Goal: Information Seeking & Learning: Learn about a topic

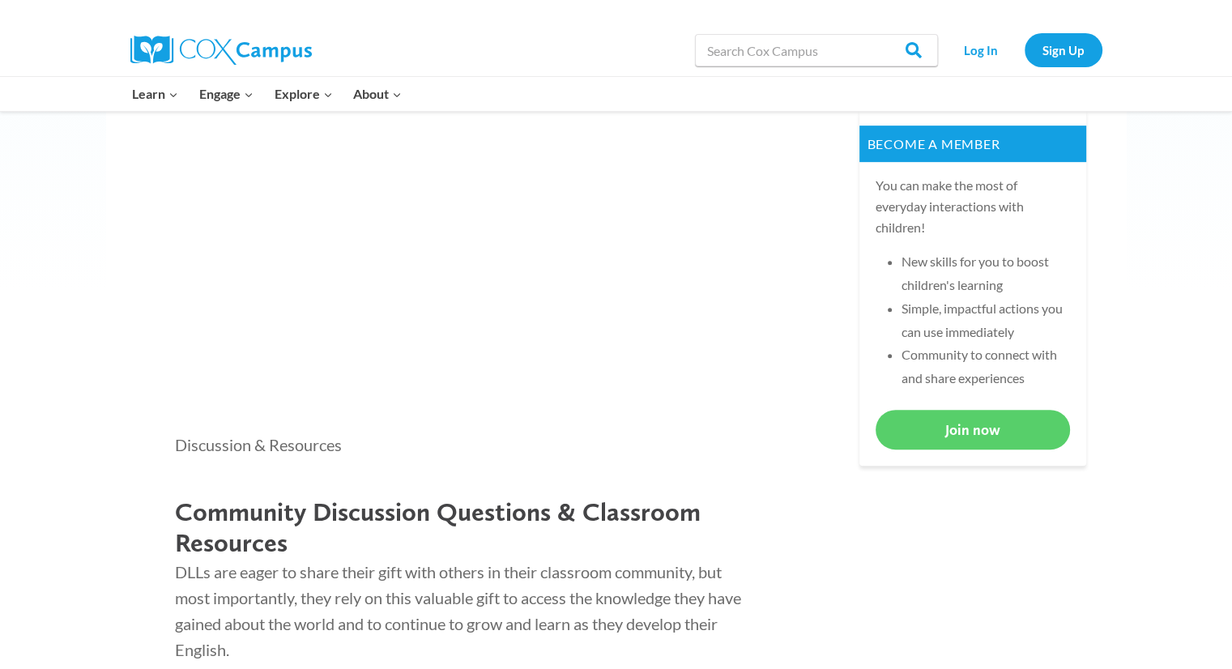
scroll to position [729, 0]
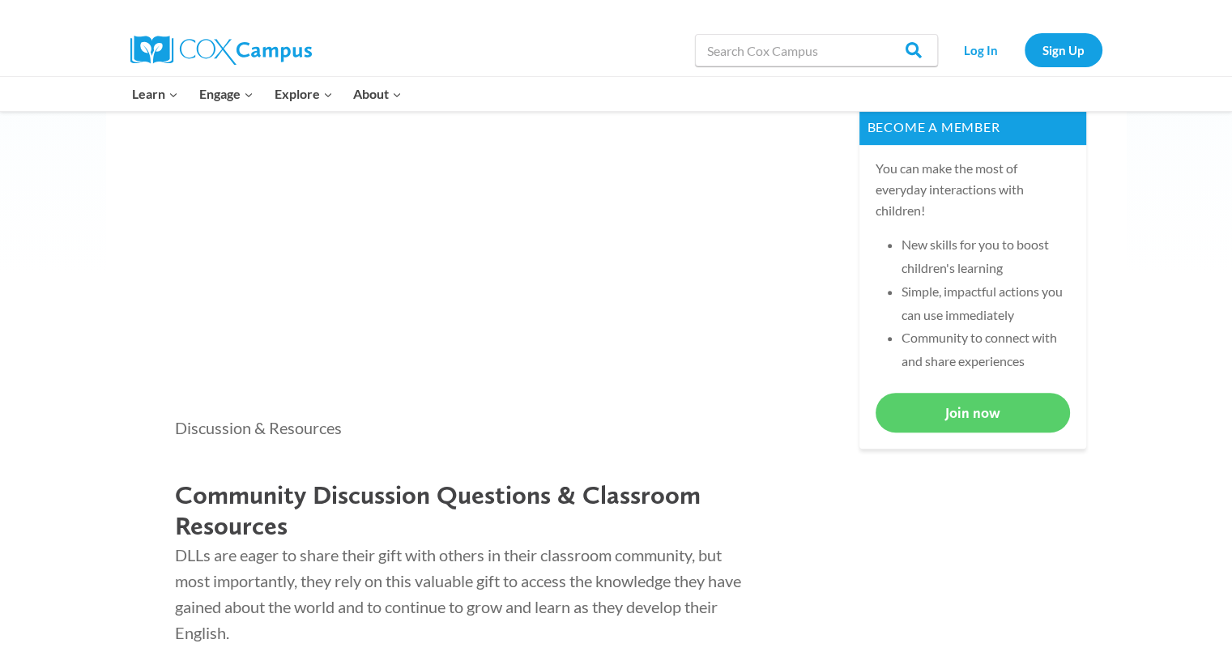
click at [672, 211] on p at bounding box center [458, 252] width 567 height 262
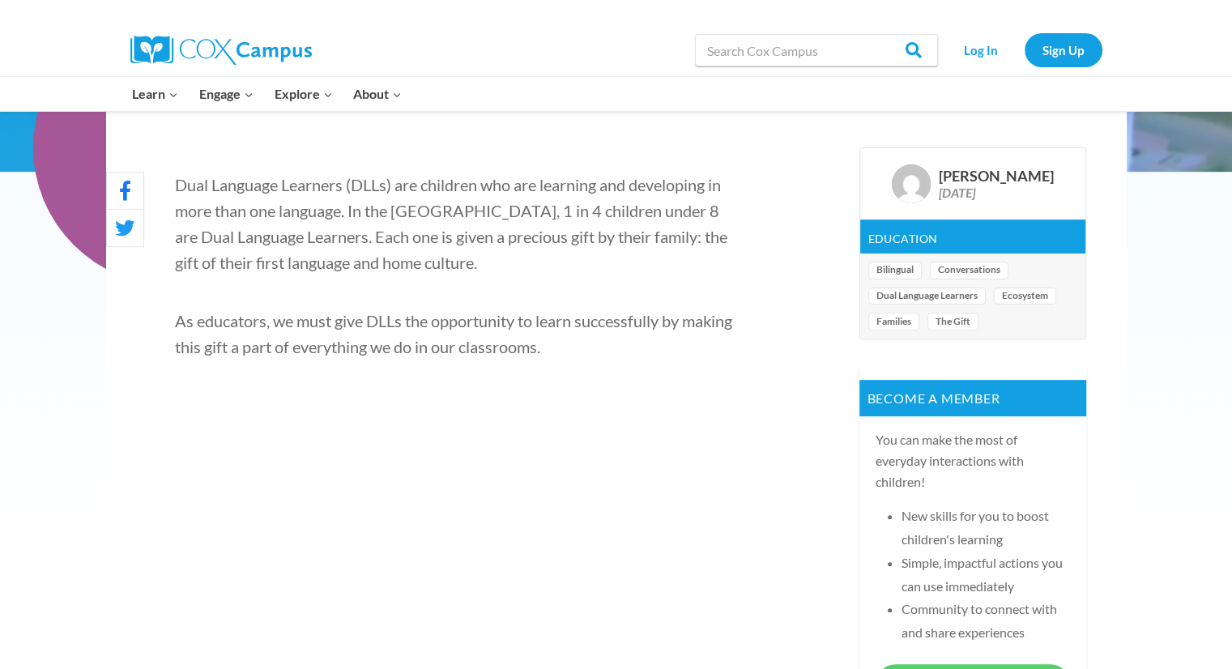
scroll to position [486, 0]
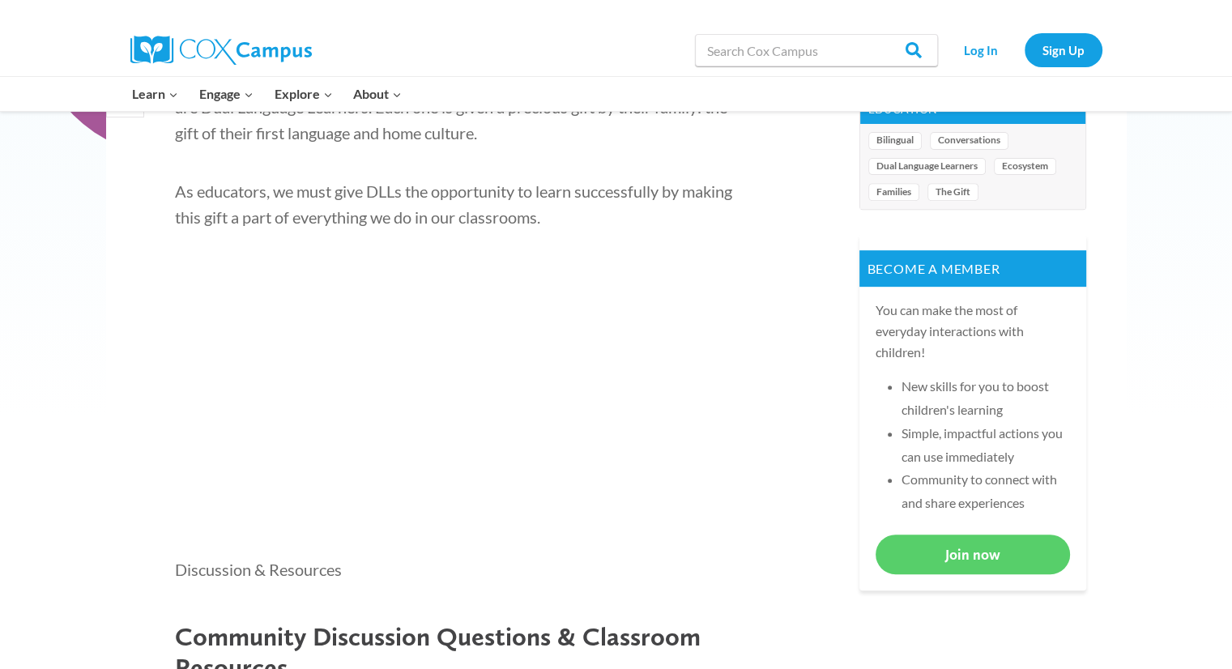
scroll to position [648, 0]
